Goal: Task Accomplishment & Management: Use online tool/utility

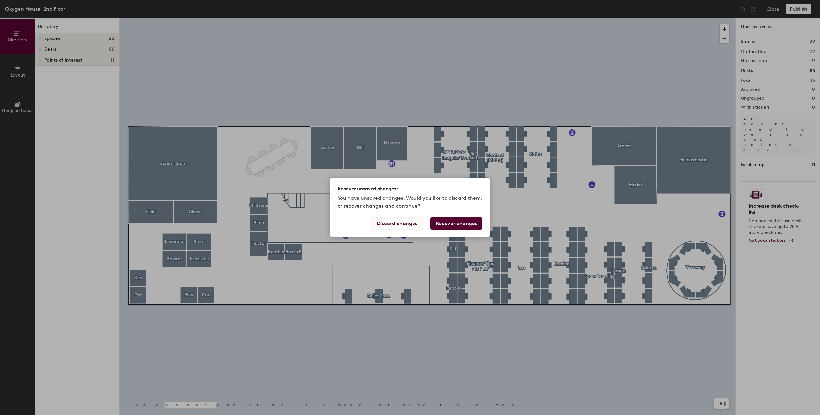
click at [407, 226] on button "Discard changes" at bounding box center [397, 223] width 52 height 12
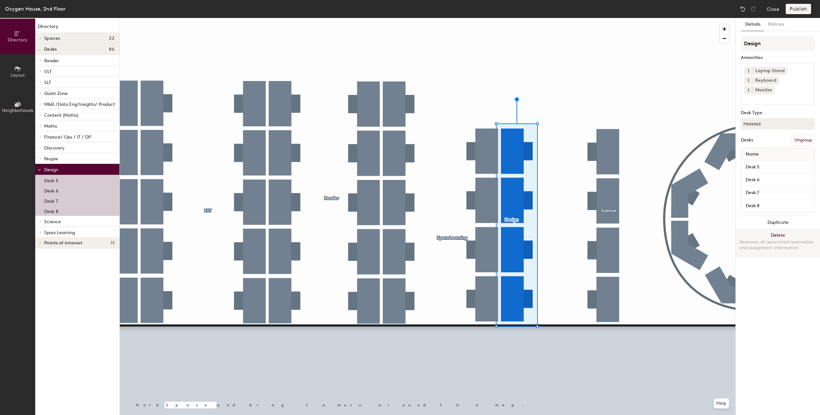
click at [789, 229] on button "Delete Removes all associated reservation and assignment information" at bounding box center [778, 243] width 84 height 28
click at [801, 135] on button "Ungroup" at bounding box center [803, 140] width 23 height 11
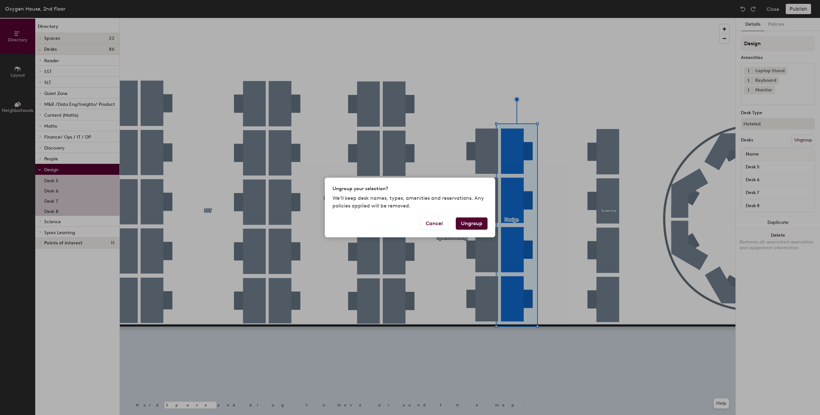
click at [476, 225] on button "Ungroup" at bounding box center [472, 223] width 32 height 12
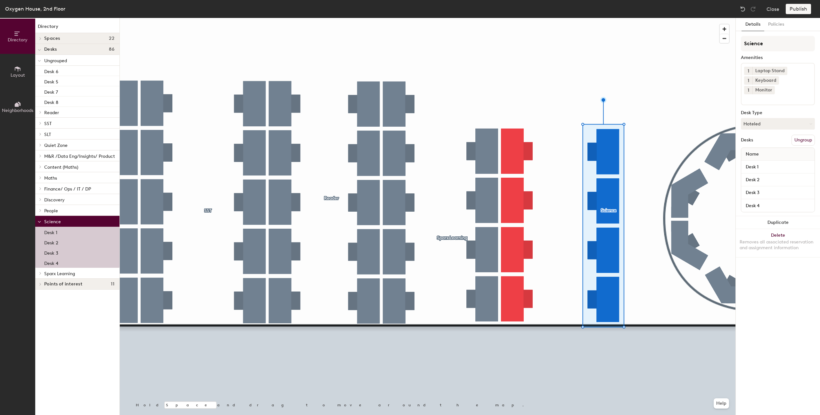
click at [810, 135] on button "Ungroup" at bounding box center [803, 140] width 23 height 11
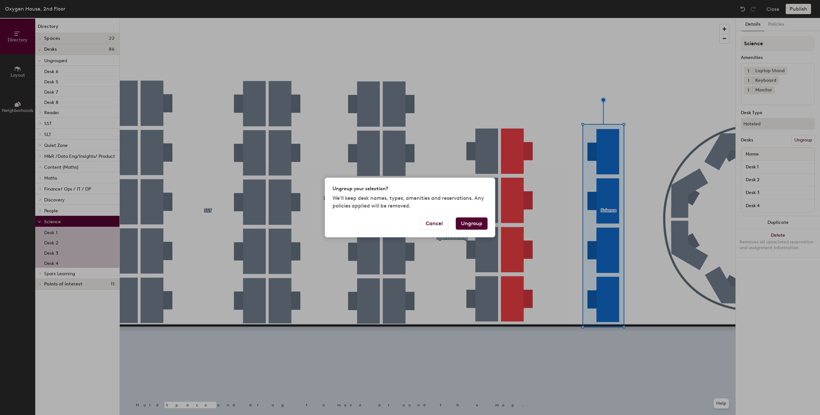
click at [483, 223] on button "Ungroup" at bounding box center [472, 223] width 32 height 12
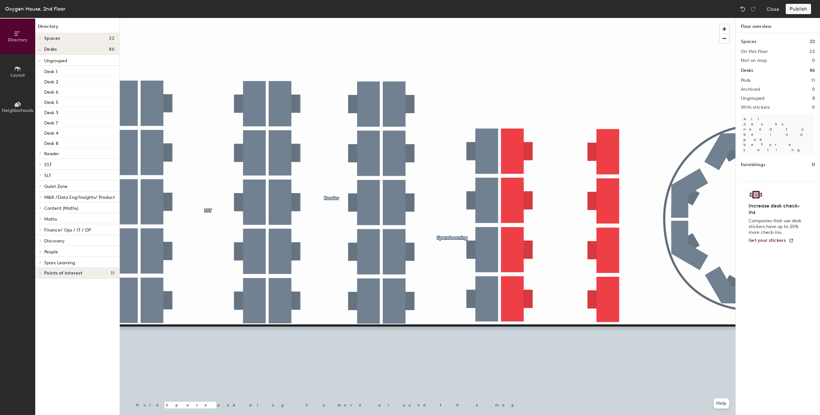
click at [601, 18] on div at bounding box center [428, 18] width 616 height 0
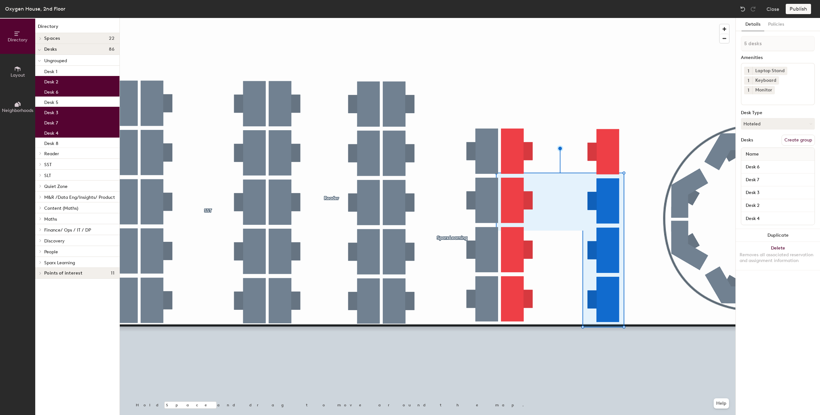
type input "6 desks"
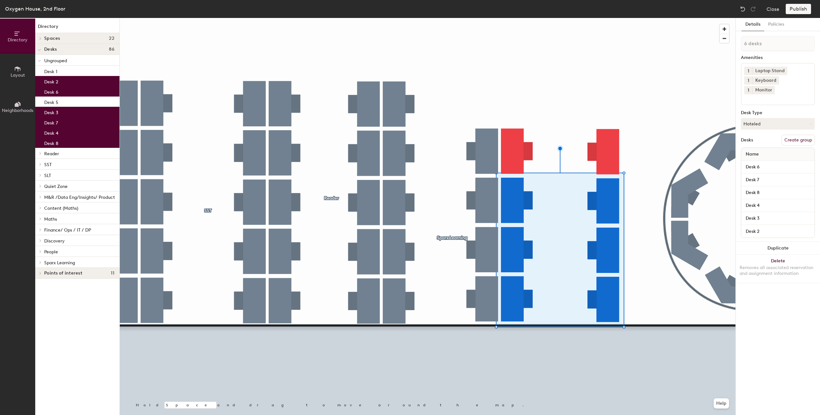
click at [802, 135] on button "Create group" at bounding box center [798, 140] width 33 height 11
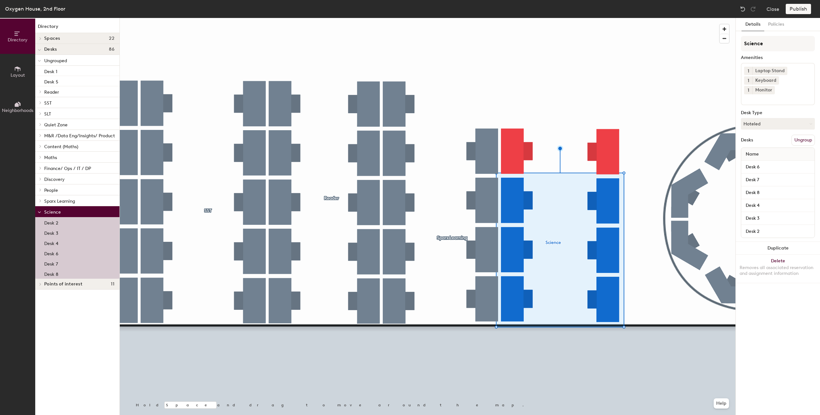
type input "Science"
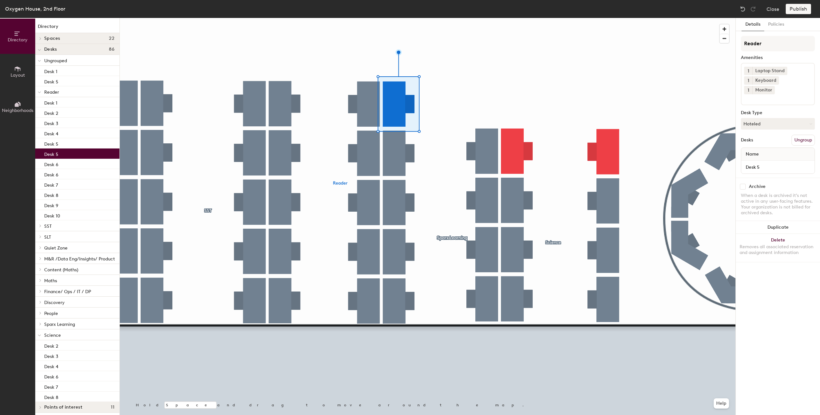
click at [809, 135] on button "Ungroup" at bounding box center [803, 140] width 23 height 11
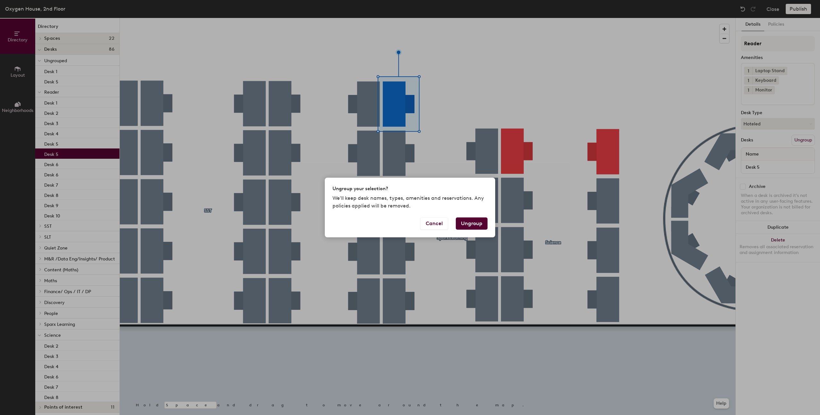
click at [465, 223] on button "Ungroup" at bounding box center [472, 223] width 32 height 12
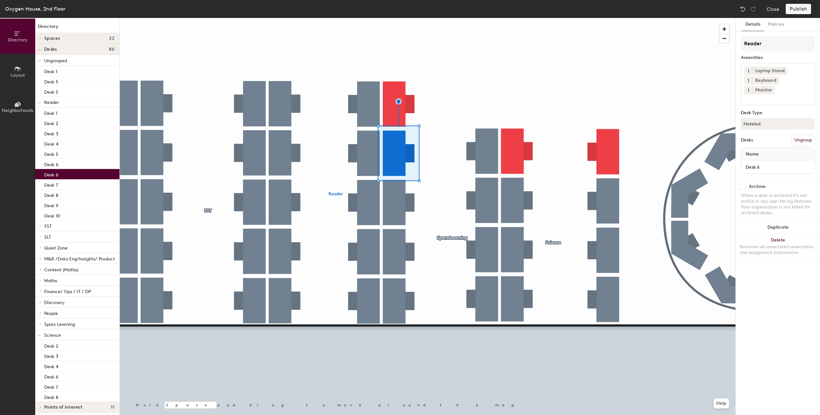
click at [797, 135] on button "Ungroup" at bounding box center [803, 140] width 23 height 11
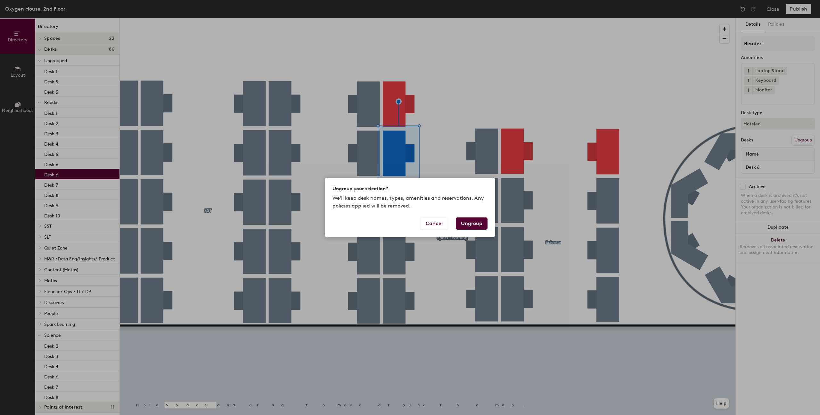
click at [472, 221] on button "Ungroup" at bounding box center [472, 223] width 32 height 12
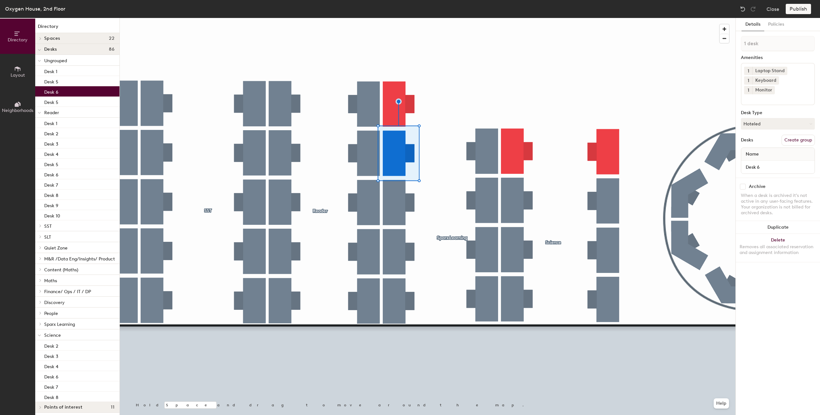
click at [432, 18] on div at bounding box center [428, 18] width 616 height 0
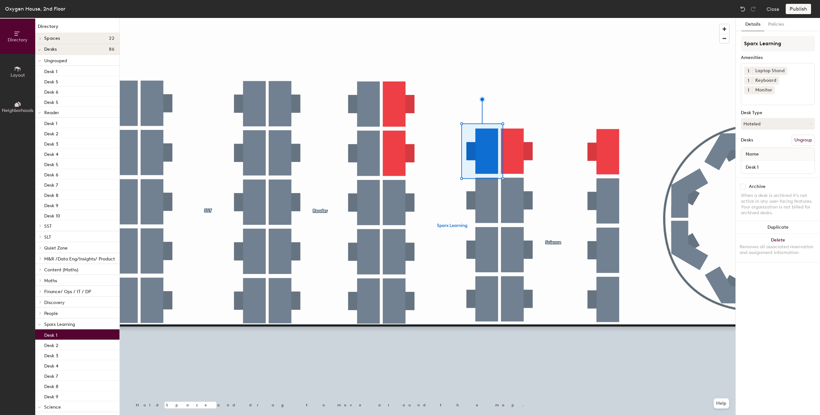
click at [802, 135] on button "Ungroup" at bounding box center [803, 140] width 23 height 11
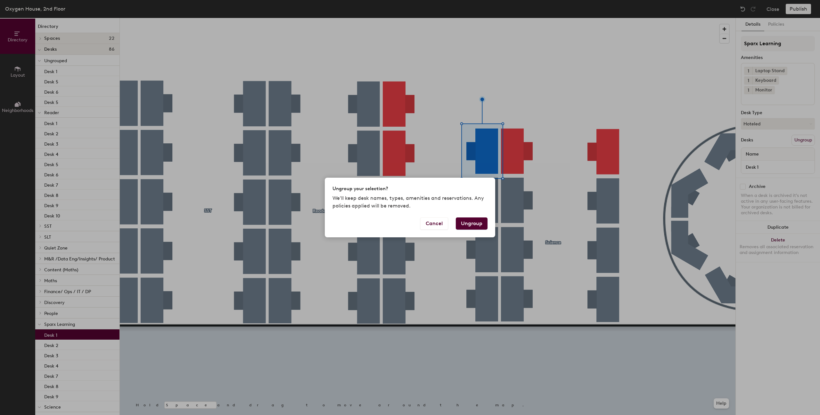
click at [475, 222] on button "Ungroup" at bounding box center [472, 223] width 32 height 12
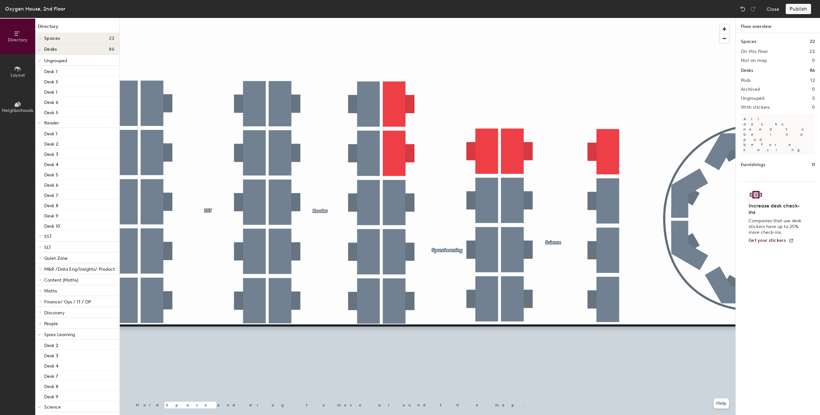
click at [387, 18] on div at bounding box center [428, 18] width 616 height 0
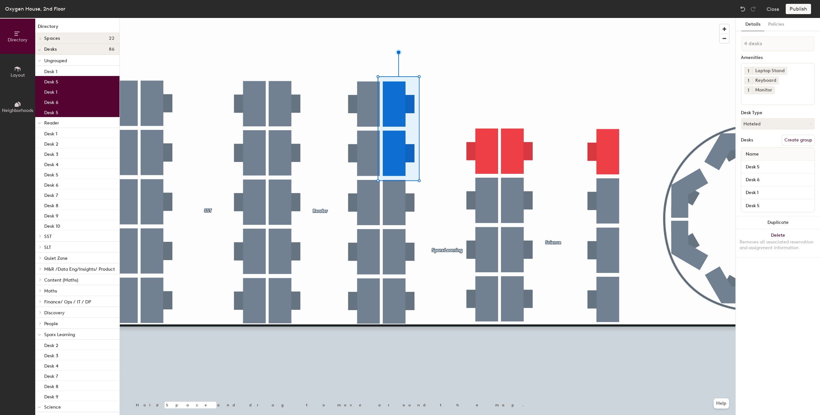
type input "5 desks"
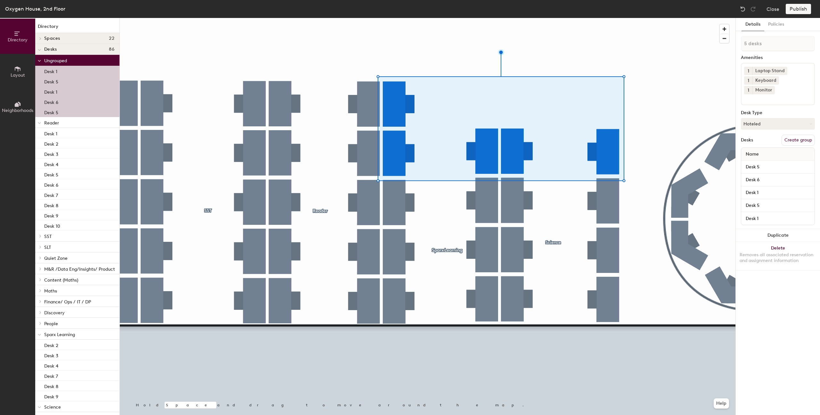
click at [797, 135] on button "Create group" at bounding box center [798, 140] width 33 height 11
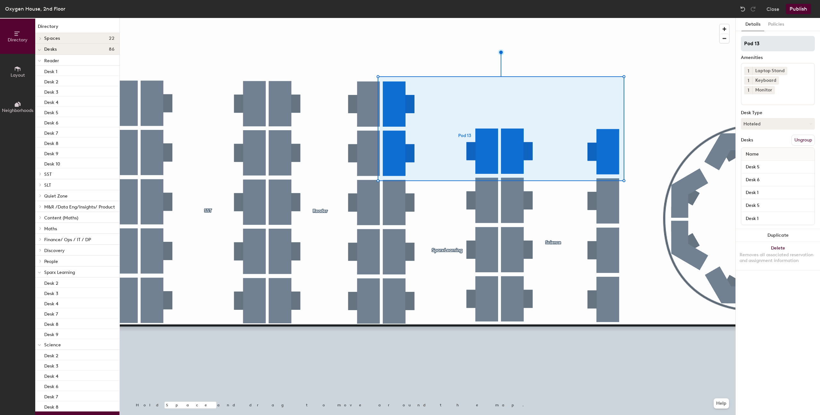
click at [723, 44] on div "Directory Layout Neighborhoods Directory Spaces 22 [PERSON_NAME] [PERSON_NAME] …" at bounding box center [410, 216] width 820 height 397
type input "Primary Reader"
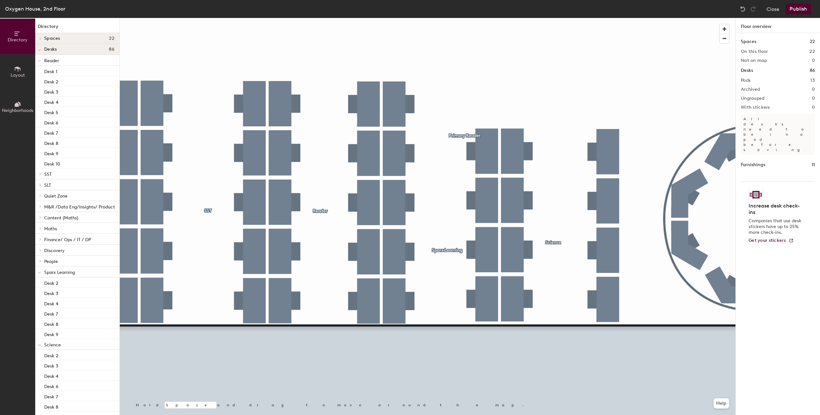
click at [469, 18] on div at bounding box center [428, 18] width 616 height 0
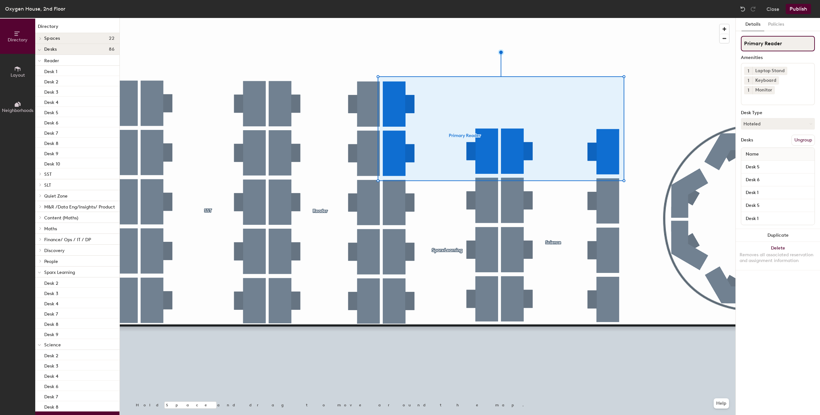
click at [798, 42] on input "Primary Reader" at bounding box center [778, 43] width 74 height 15
click at [742, 45] on input "Primary Reader" at bounding box center [778, 43] width 74 height 15
type input "Primary Reader"
click at [577, 18] on div at bounding box center [428, 18] width 616 height 0
click at [801, 8] on button "Publish" at bounding box center [798, 9] width 25 height 10
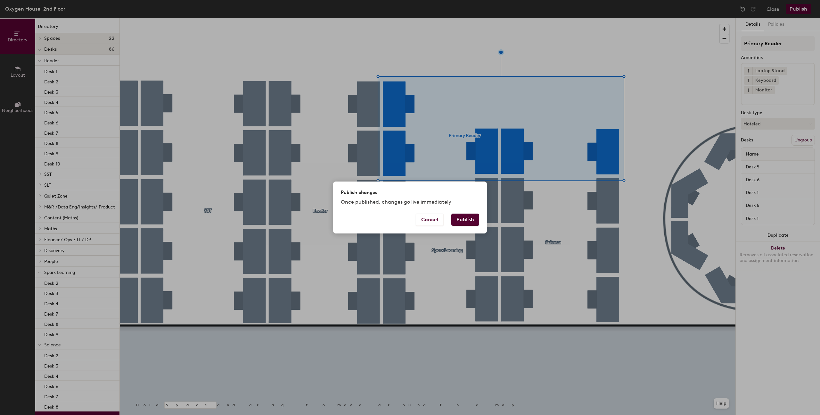
click at [472, 215] on button "Publish" at bounding box center [465, 219] width 28 height 12
